Goal: Transaction & Acquisition: Purchase product/service

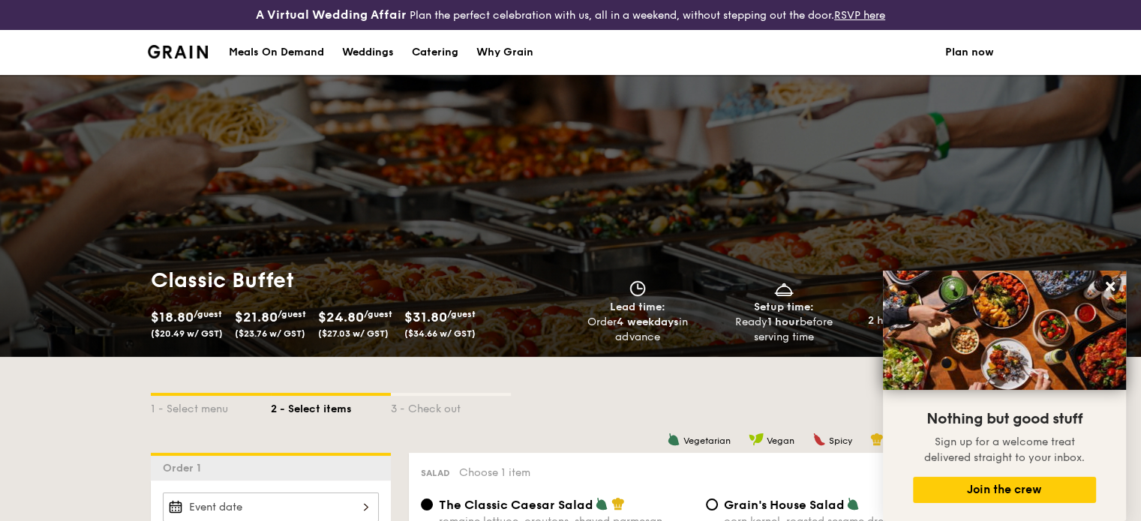
click at [420, 59] on div "Catering" at bounding box center [435, 52] width 47 height 45
select select
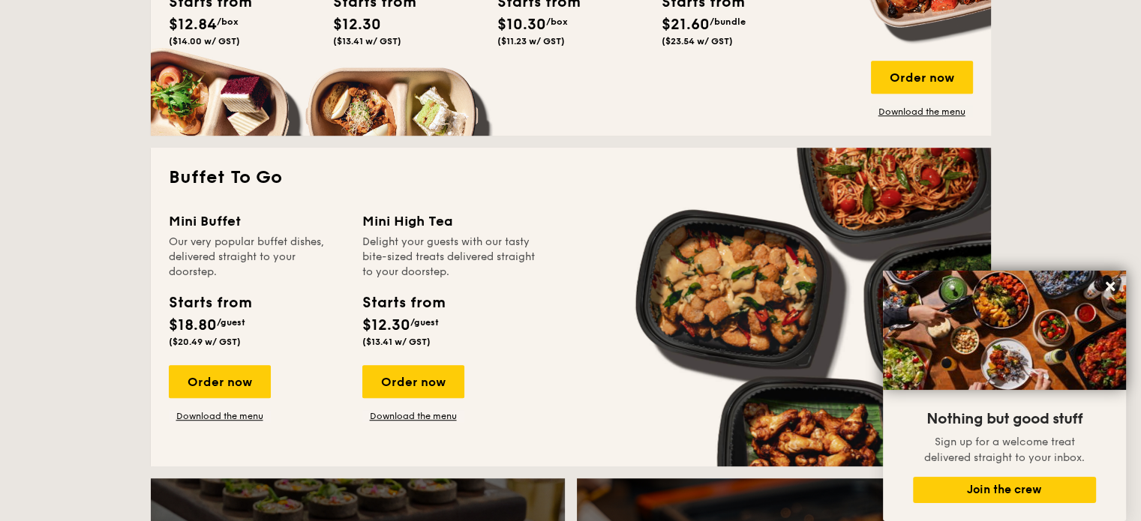
scroll to position [975, 0]
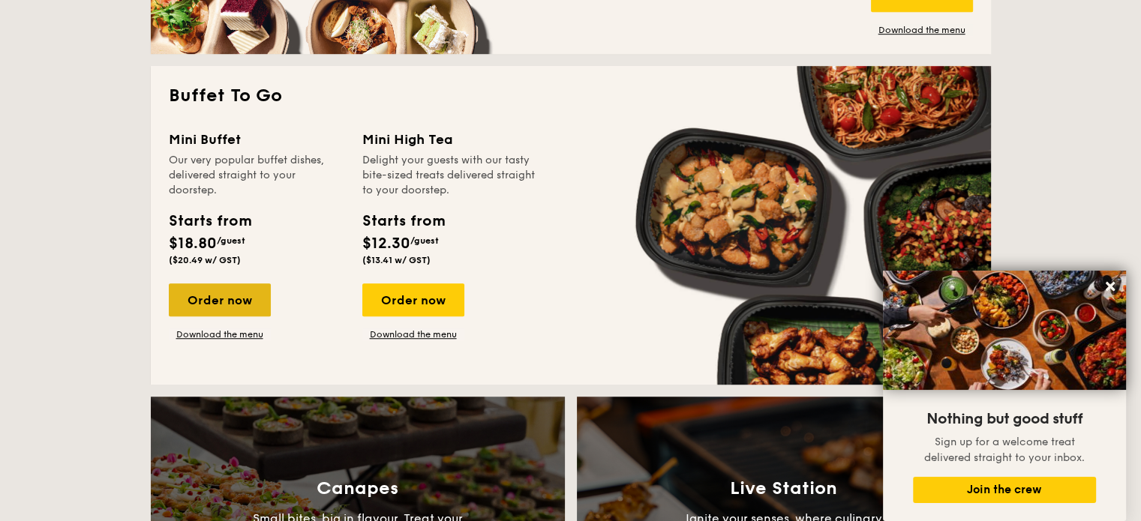
click at [218, 295] on div "Order now" at bounding box center [220, 300] width 102 height 33
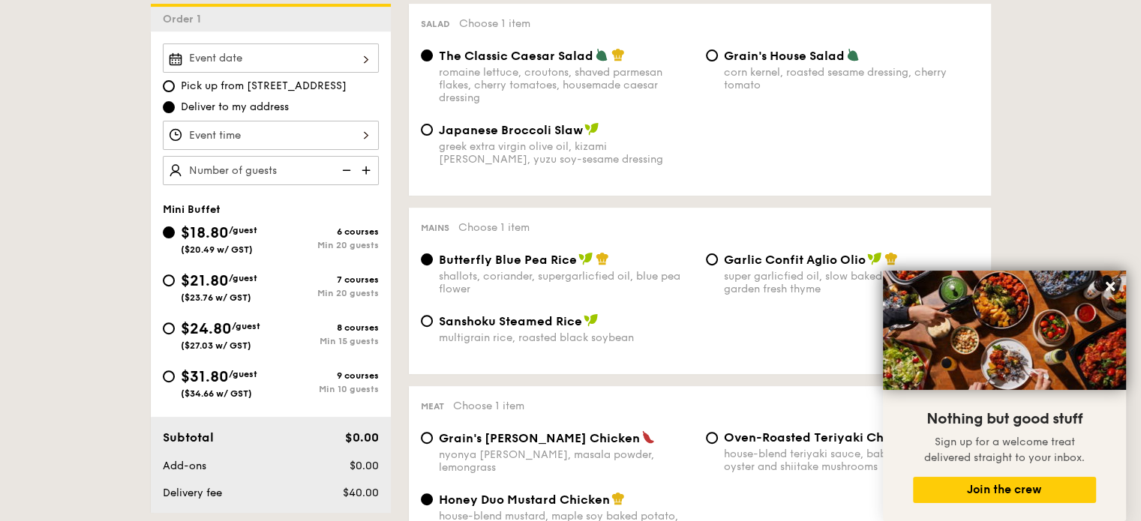
scroll to position [450, 0]
click at [169, 278] on input "$21.80 /guest ($23.76 w/ GST) 7 courses Min 20 guests" at bounding box center [169, 280] width 12 height 12
radio input "true"
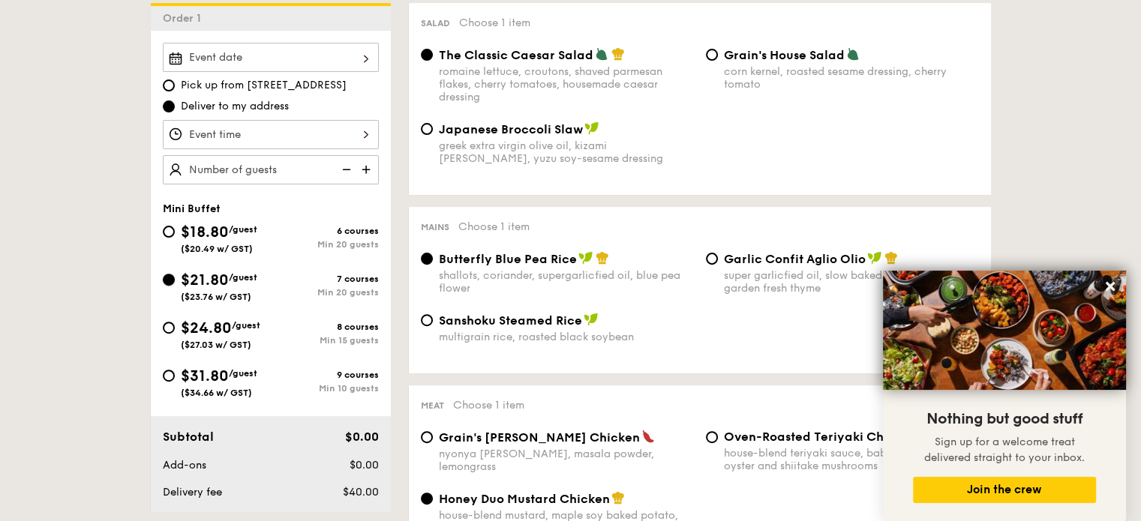
radio input "false"
radio input "true"
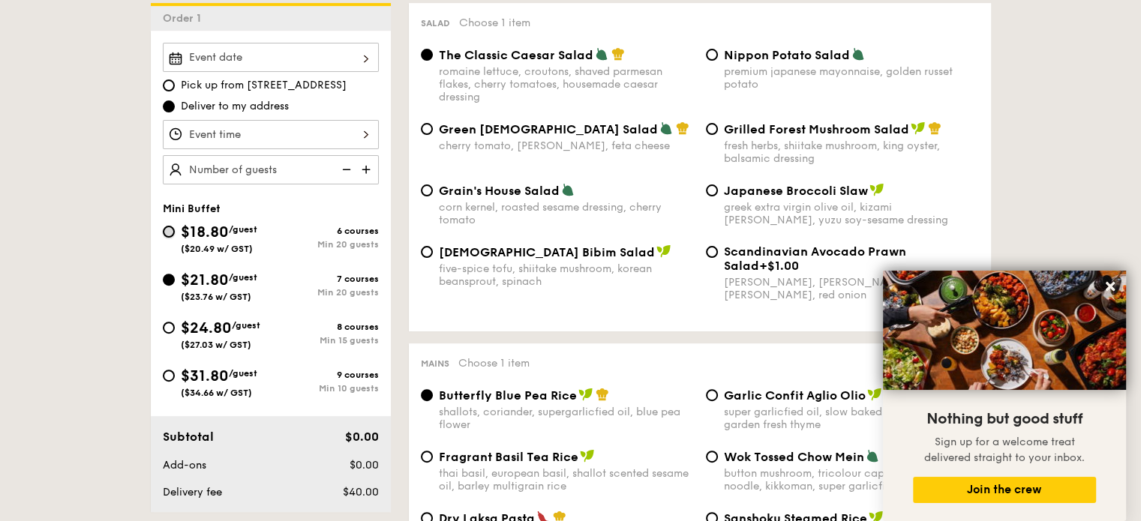
click at [173, 227] on input "$18.80 /guest ($20.49 w/ GST) 6 courses Min 20 guests" at bounding box center [169, 232] width 12 height 12
radio input "true"
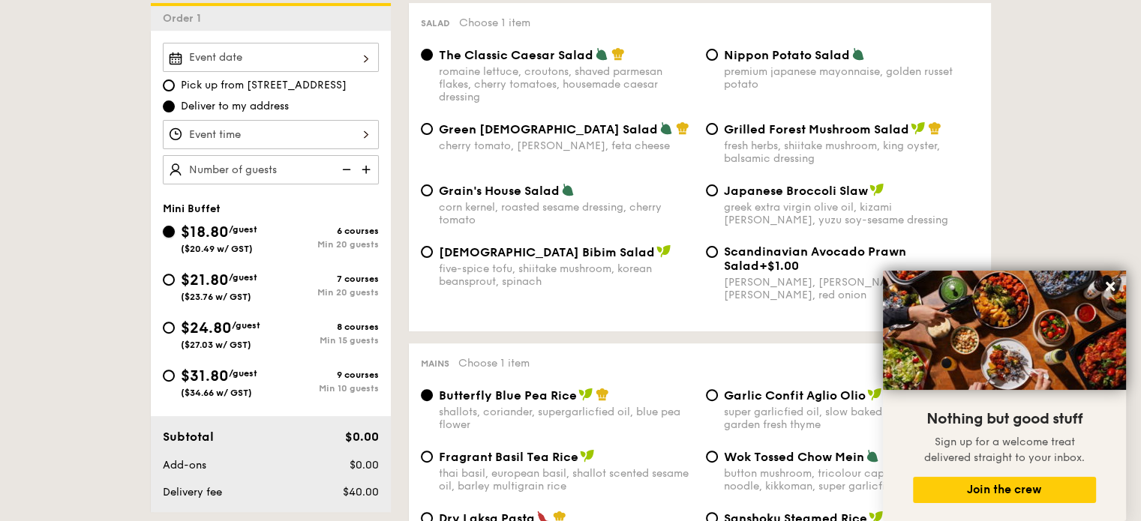
radio input "true"
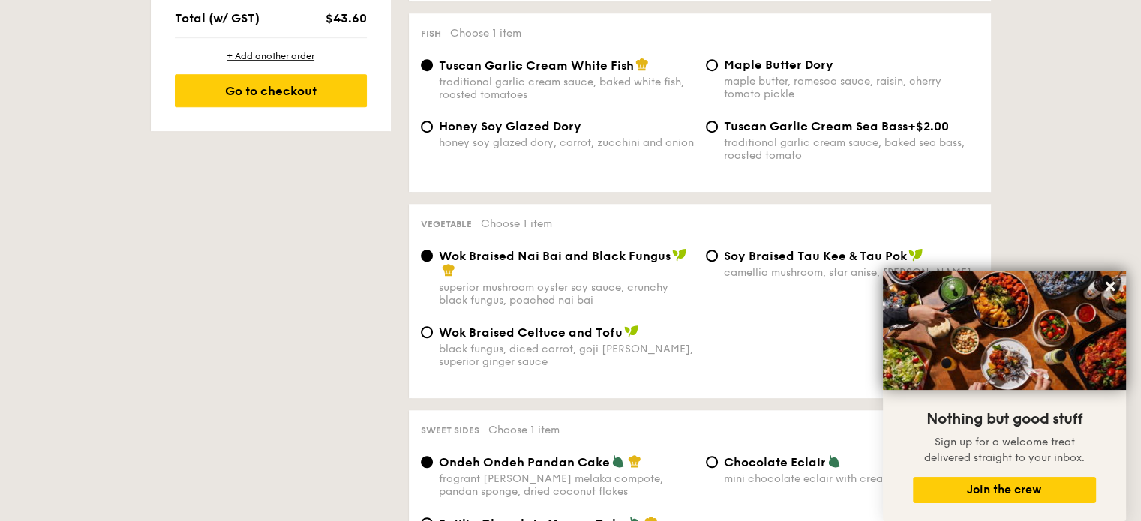
scroll to position [1050, 0]
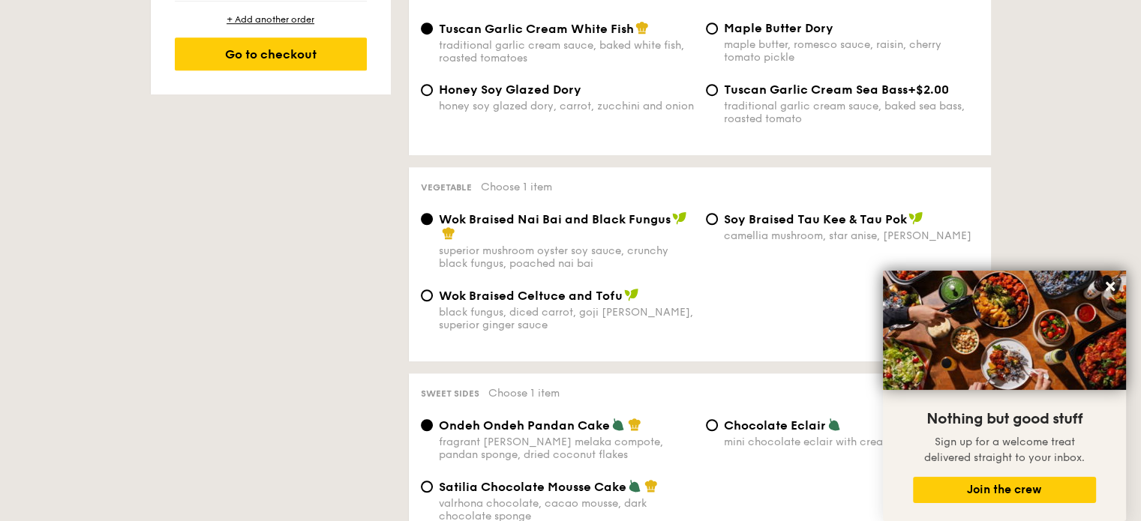
click at [719, 98] on div "Tuscan Garlic Cream Sea Bass +$2.00 traditional garlic cream sauce, baked sea b…" at bounding box center [842, 104] width 285 height 43
click at [712, 96] on input "Tuscan Garlic Cream Sea Bass +$2.00 traditional garlic cream sauce, baked sea b…" at bounding box center [712, 90] width 12 height 12
radio input "true"
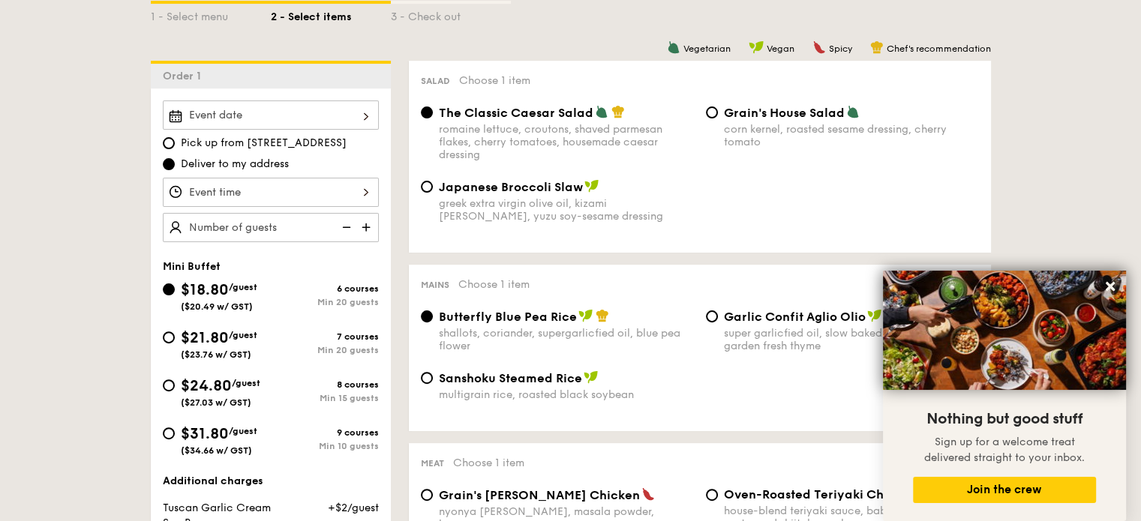
scroll to position [294, 0]
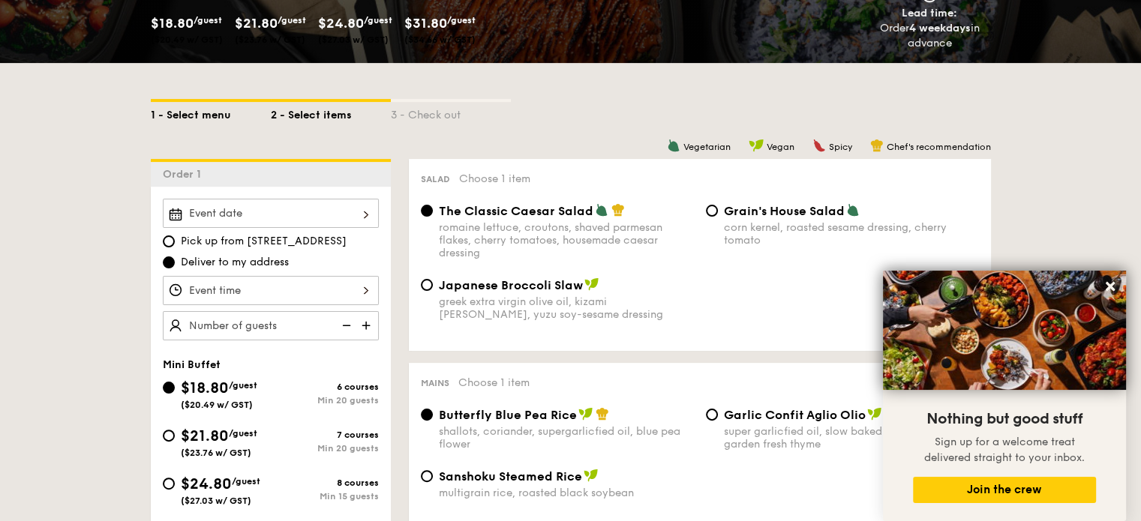
click at [220, 113] on div "1 - Select menu" at bounding box center [211, 112] width 120 height 21
select select
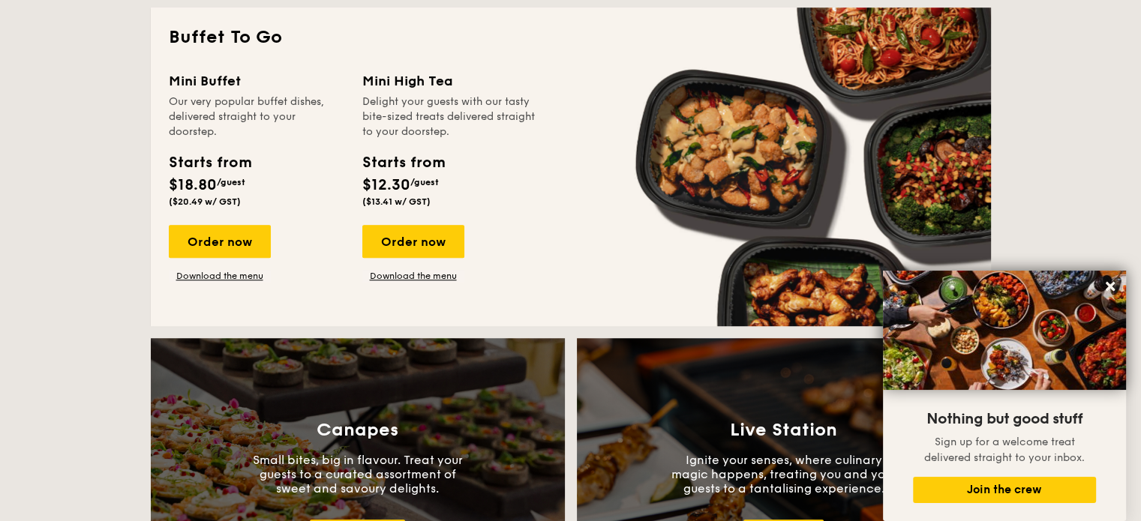
scroll to position [1044, 0]
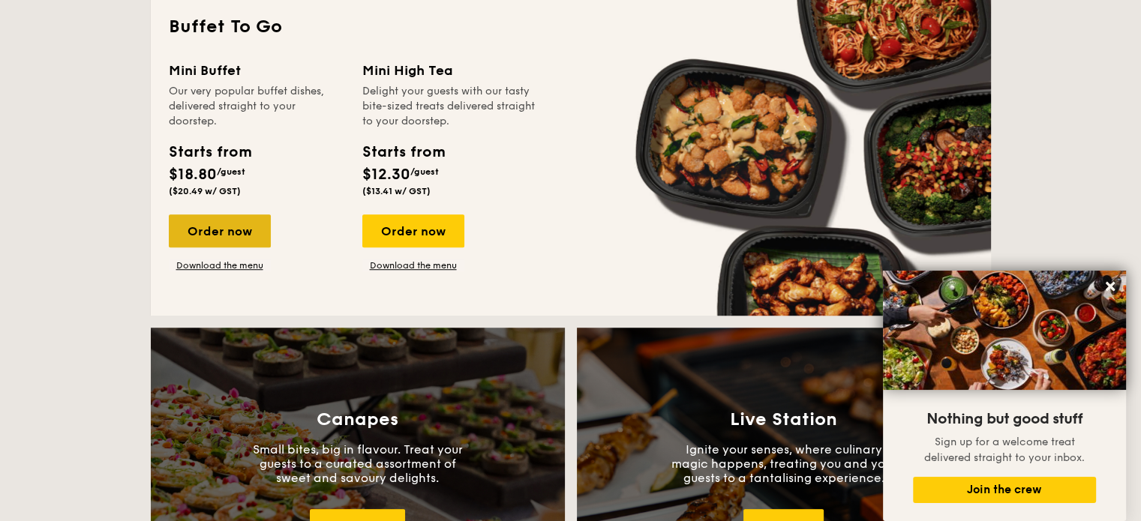
click at [243, 230] on div "Order now" at bounding box center [220, 231] width 102 height 33
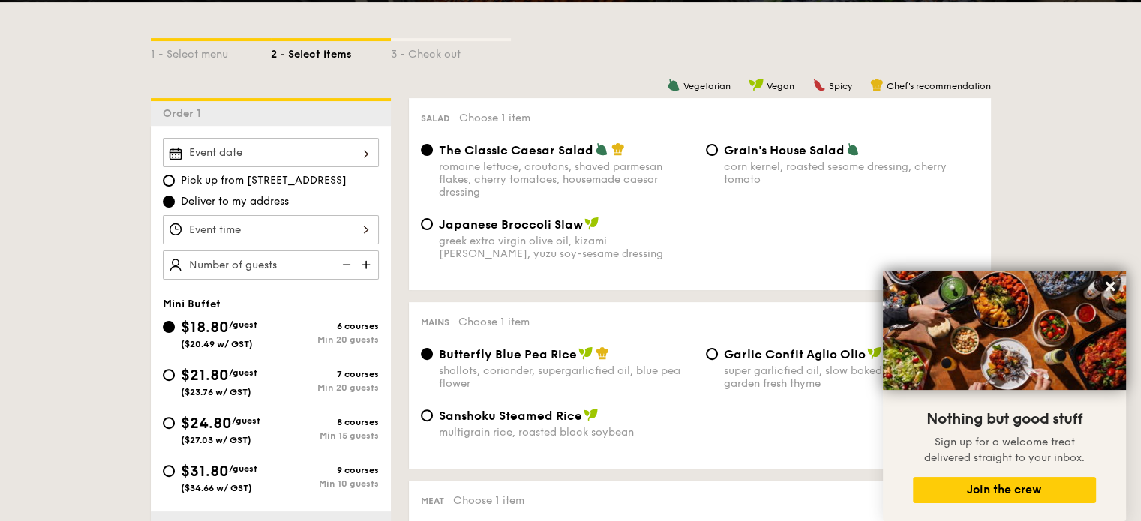
scroll to position [375, 0]
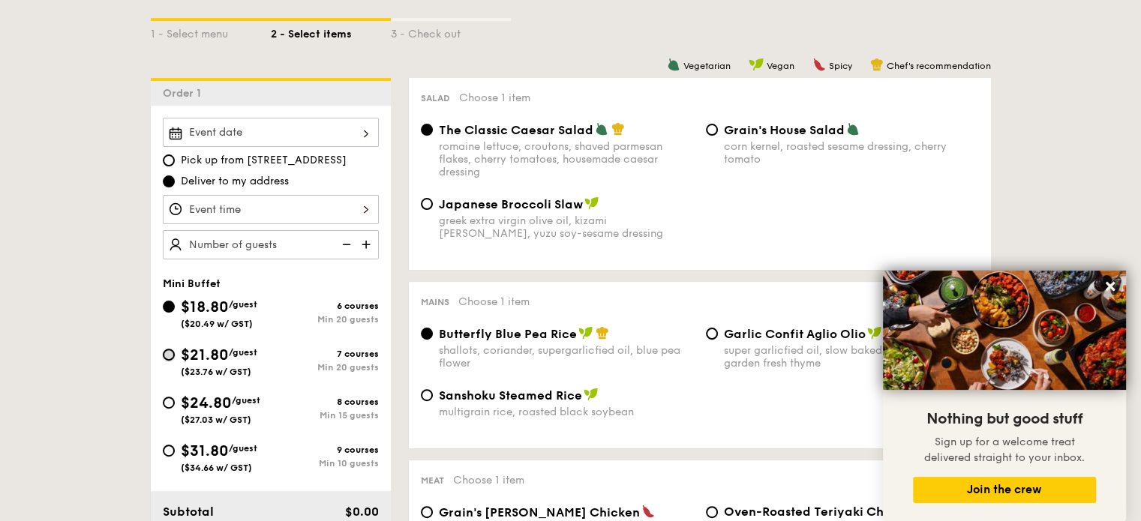
click at [171, 352] on input "$21.80 /guest ($23.76 w/ GST) 7 courses Min 20 guests" at bounding box center [169, 355] width 12 height 12
radio input "true"
radio input "false"
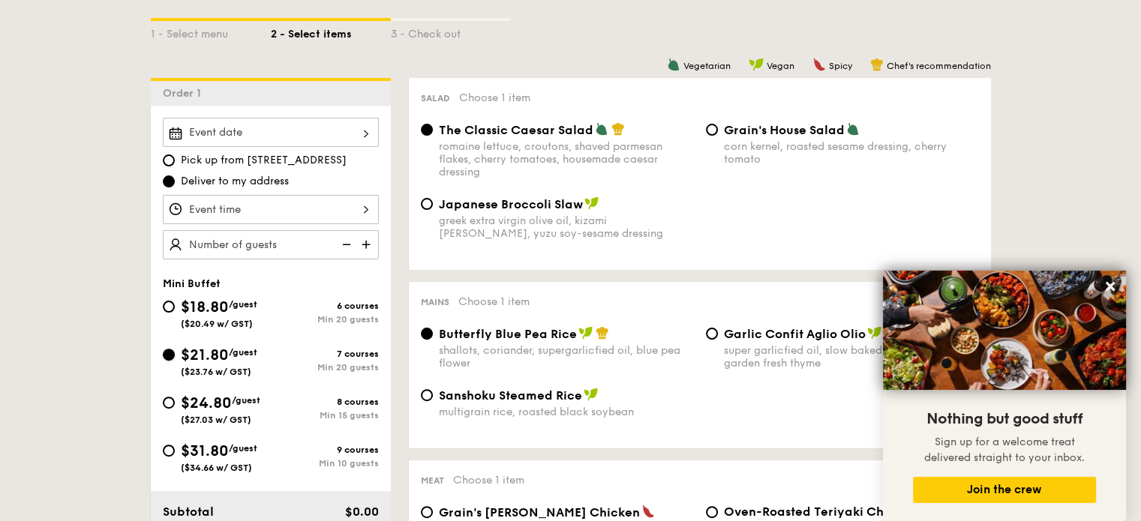
radio input "true"
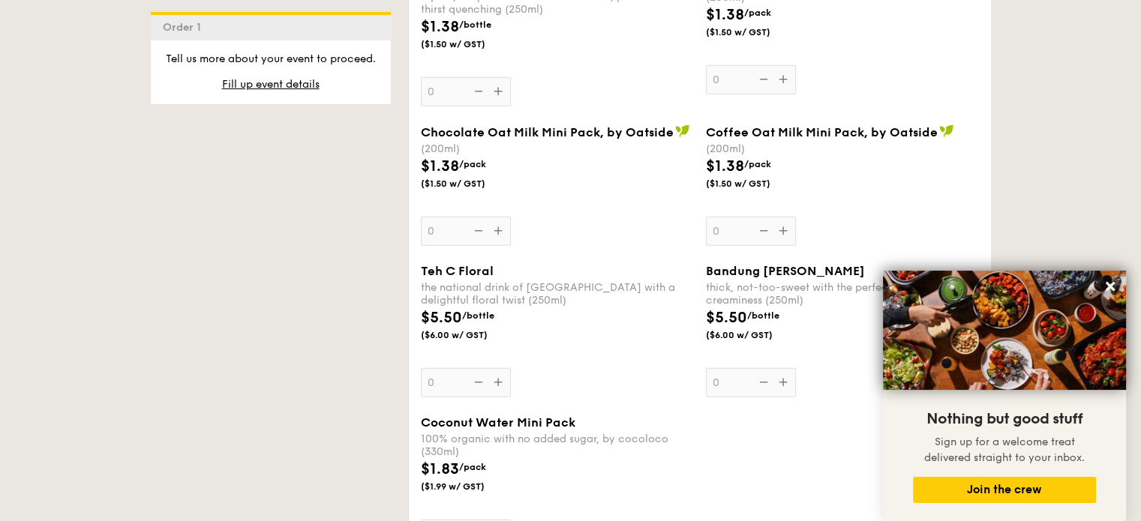
scroll to position [4351, 0]
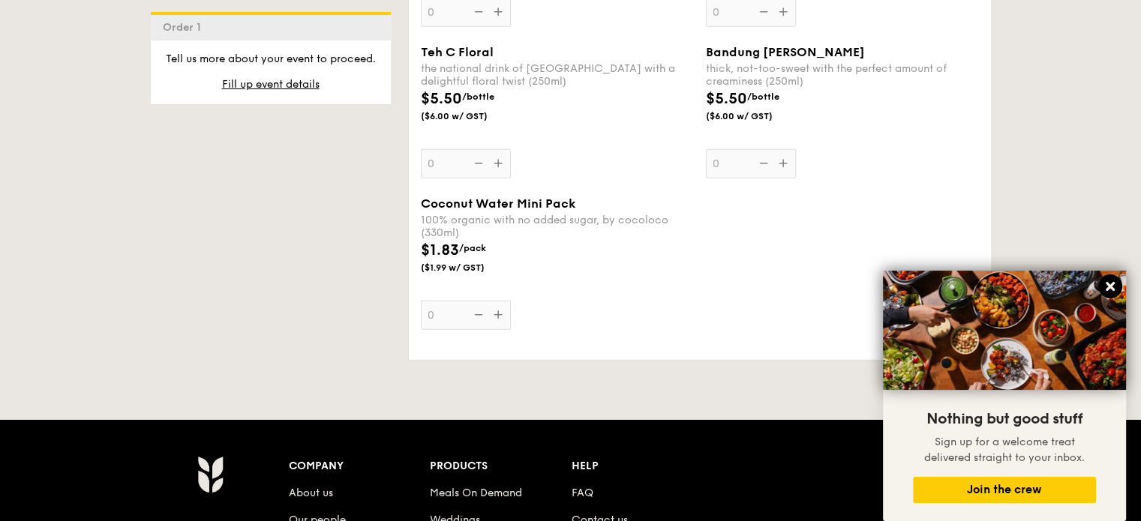
click at [1106, 283] on icon at bounding box center [1110, 286] width 9 height 9
